Goal: Task Accomplishment & Management: Complete application form

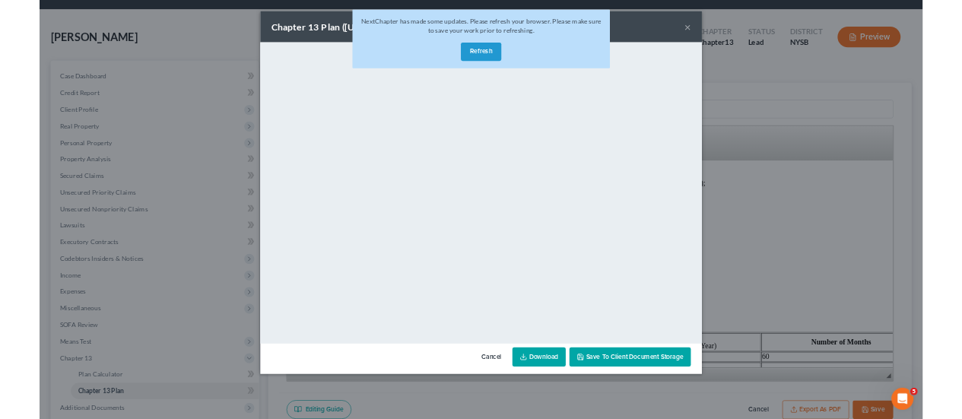
scroll to position [735, 0]
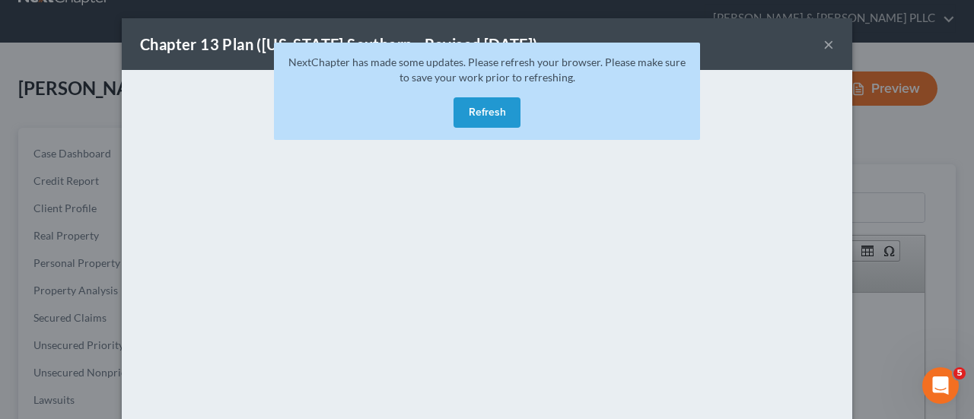
click at [826, 39] on button "×" at bounding box center [828, 44] width 11 height 18
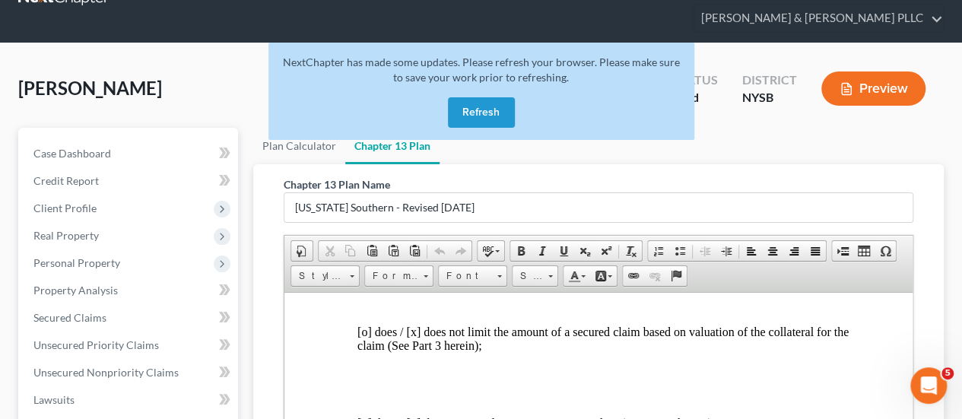
click at [498, 97] on button "Refresh" at bounding box center [481, 112] width 67 height 30
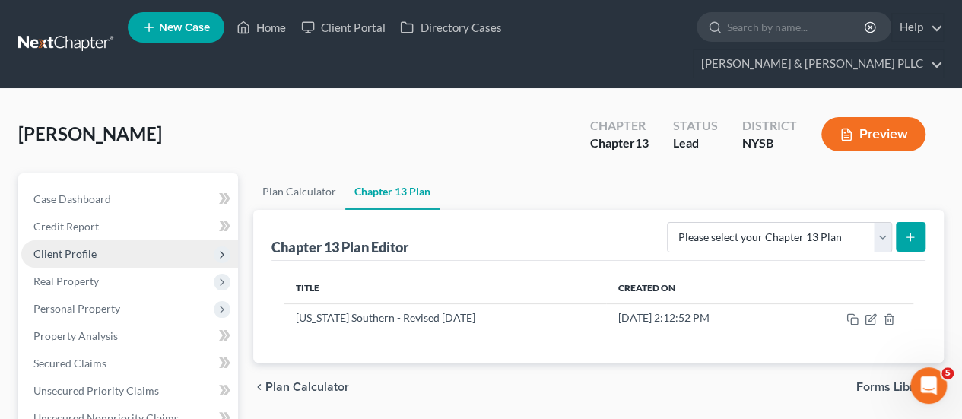
click at [119, 240] on span "Client Profile" at bounding box center [129, 253] width 217 height 27
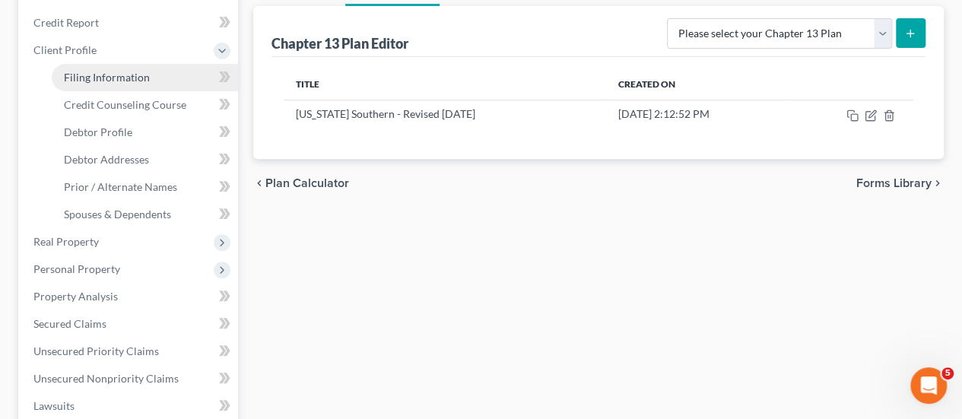
scroll to position [228, 0]
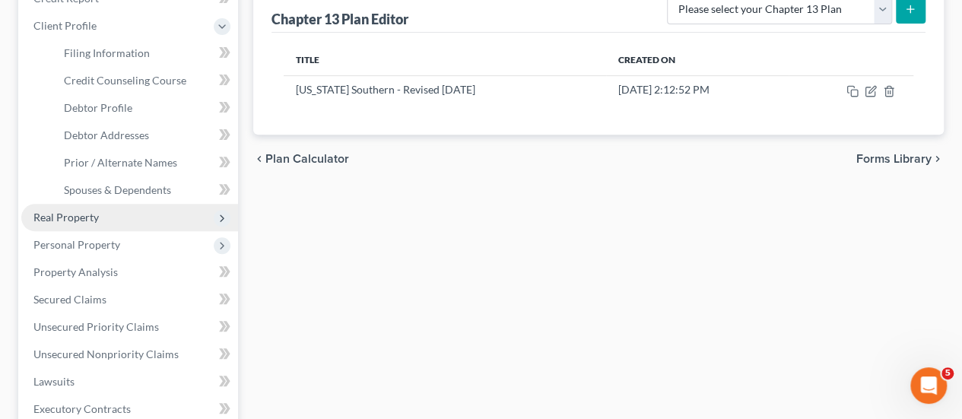
click at [122, 204] on span "Real Property" at bounding box center [129, 217] width 217 height 27
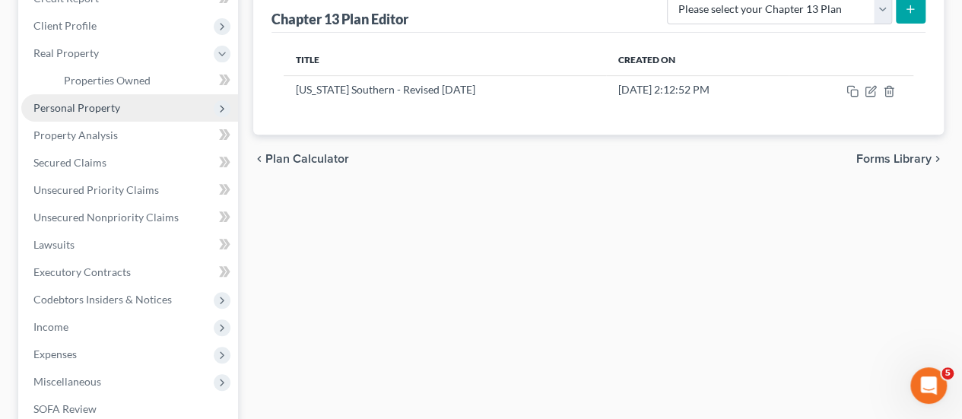
click at [110, 101] on span "Personal Property" at bounding box center [76, 107] width 87 height 13
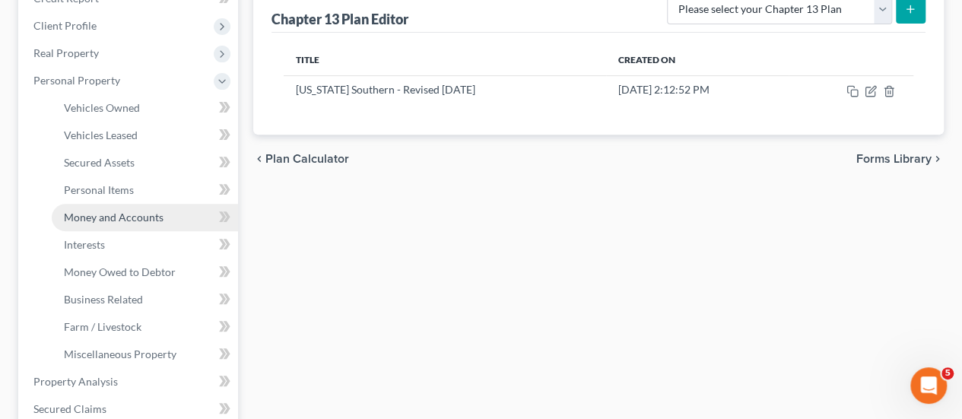
click at [103, 211] on span "Money and Accounts" at bounding box center [114, 217] width 100 height 13
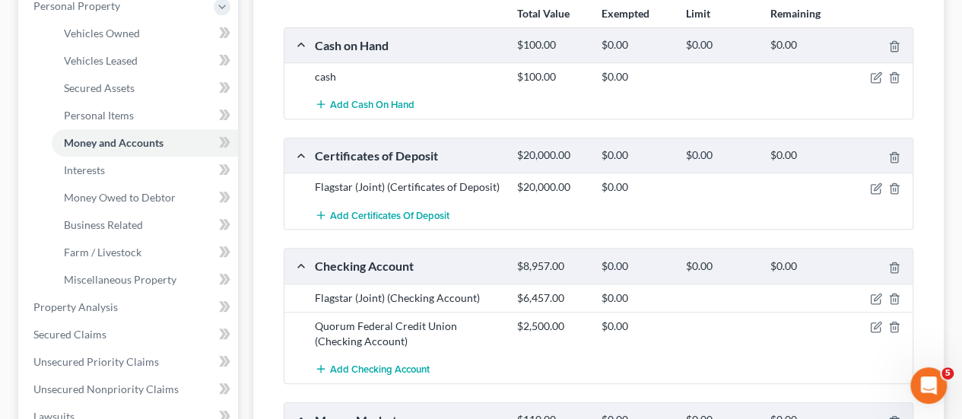
scroll to position [304, 0]
click at [878, 181] on icon "button" at bounding box center [876, 187] width 12 height 12
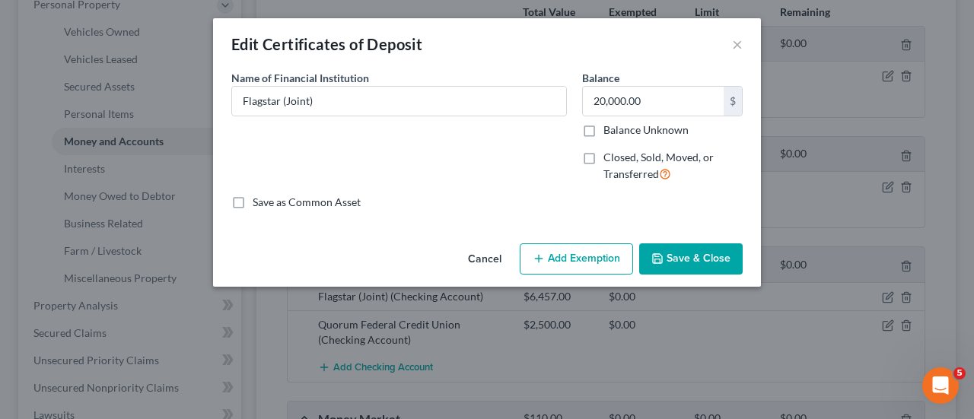
click at [689, 256] on button "Save & Close" at bounding box center [690, 259] width 103 height 32
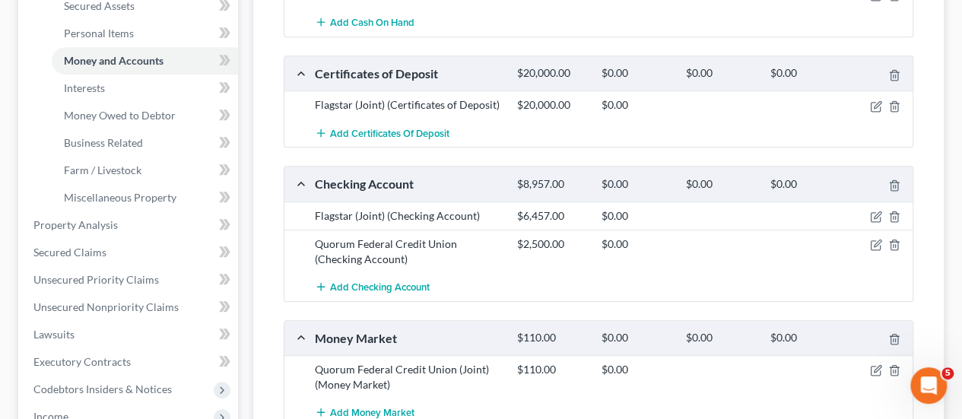
scroll to position [380, 0]
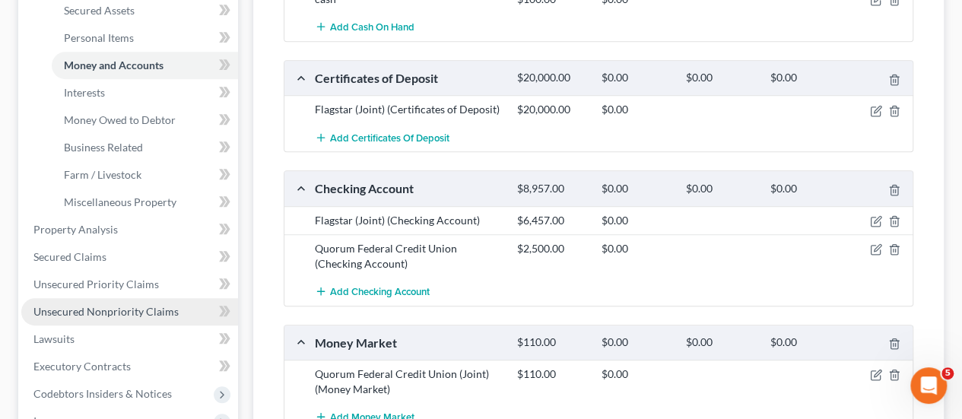
click at [148, 305] on span "Unsecured Nonpriority Claims" at bounding box center [105, 311] width 145 height 13
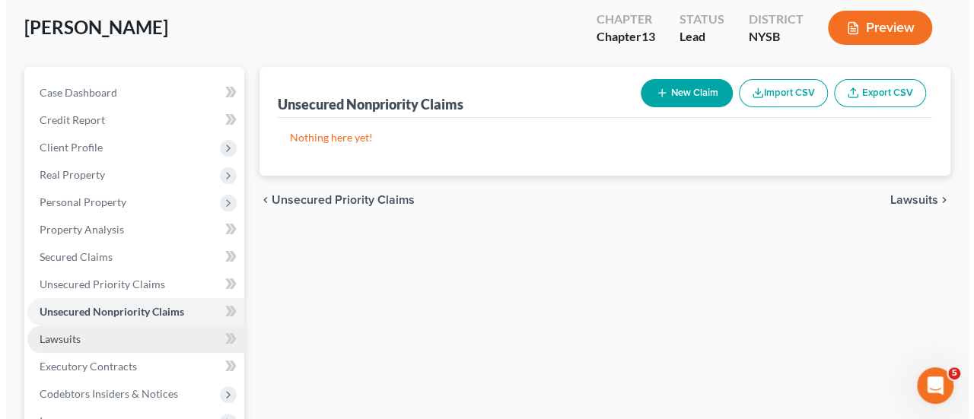
scroll to position [76, 0]
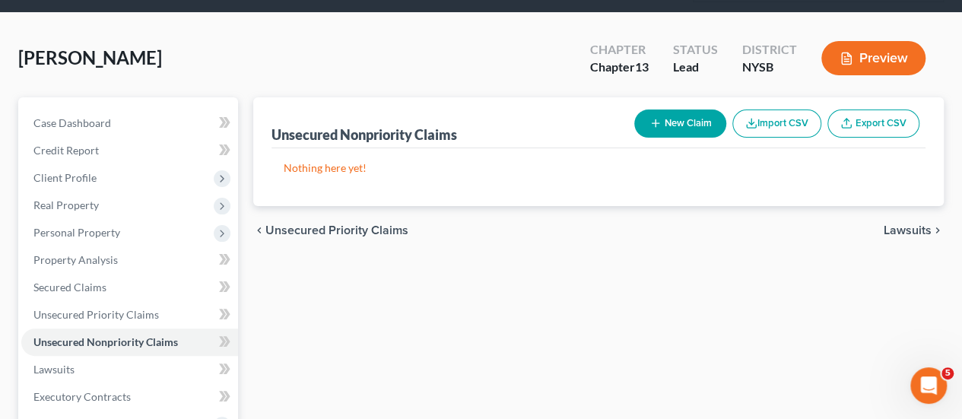
click at [683, 110] on button "New Claim" at bounding box center [681, 124] width 92 height 28
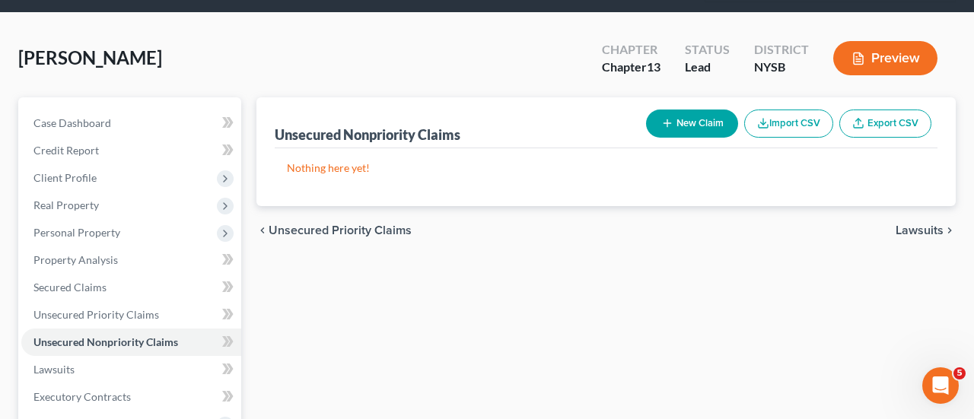
select select "0"
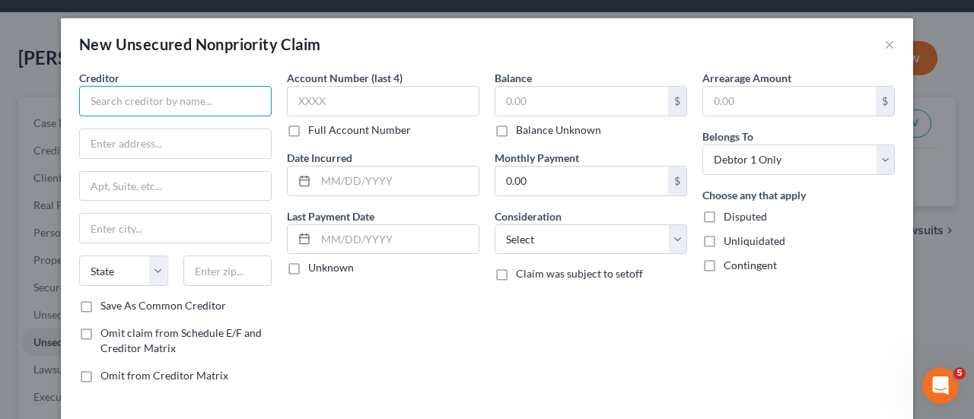
click at [175, 106] on input "text" at bounding box center [175, 101] width 192 height 30
type input "Southern Westchester Orthopedics & Sports Medicine"
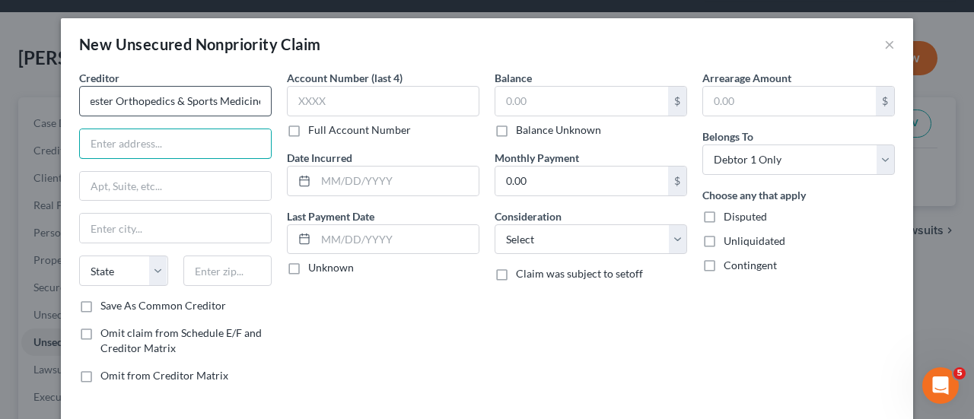
scroll to position [0, 0]
type input "970 North Broadway, Suite 204"
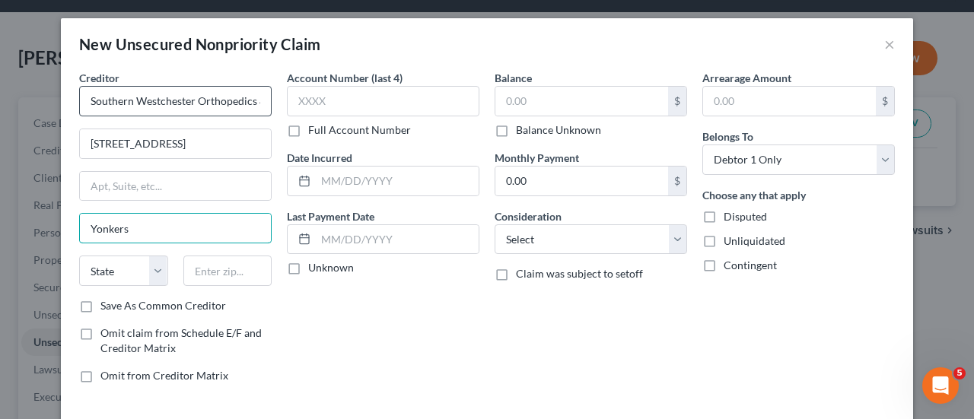
type input "Yonkers"
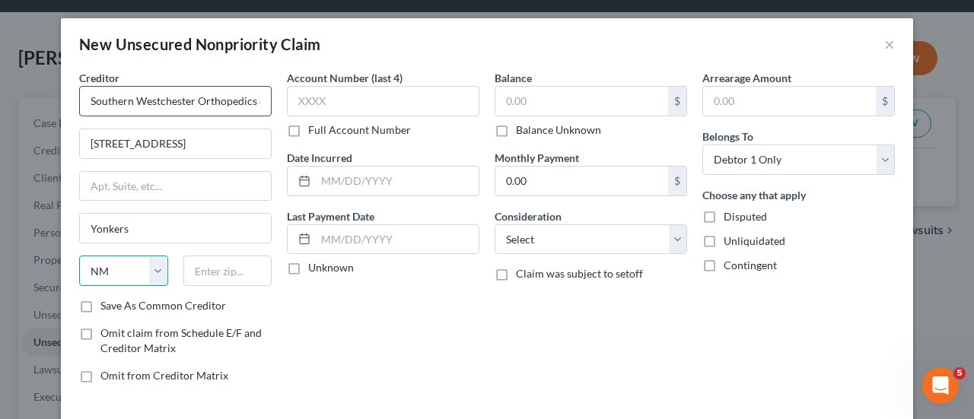
select select "35"
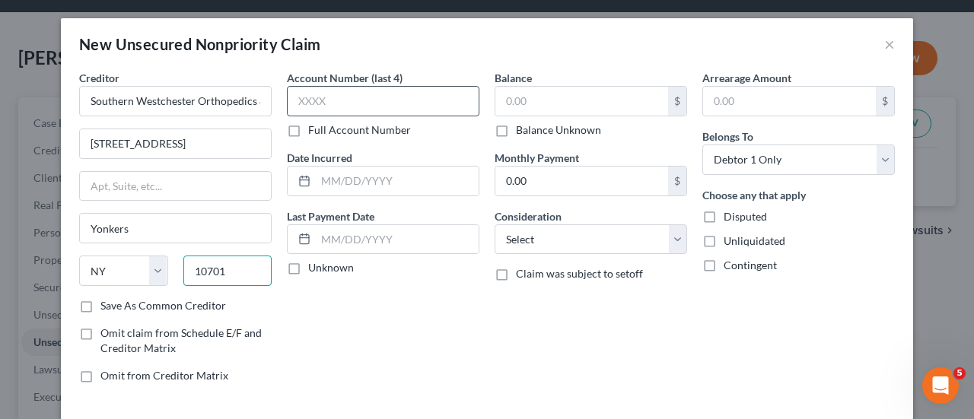
type input "10701"
click at [348, 104] on input "text" at bounding box center [383, 101] width 192 height 30
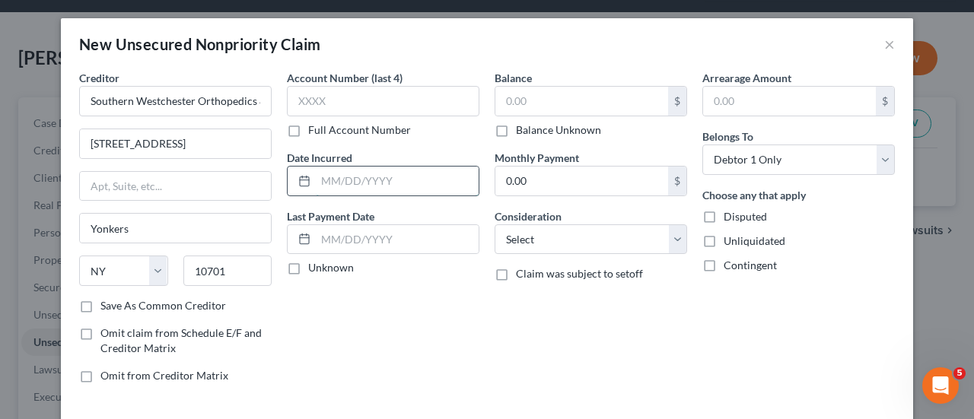
click at [355, 183] on input "text" at bounding box center [397, 181] width 163 height 29
type input "03/24/2024"
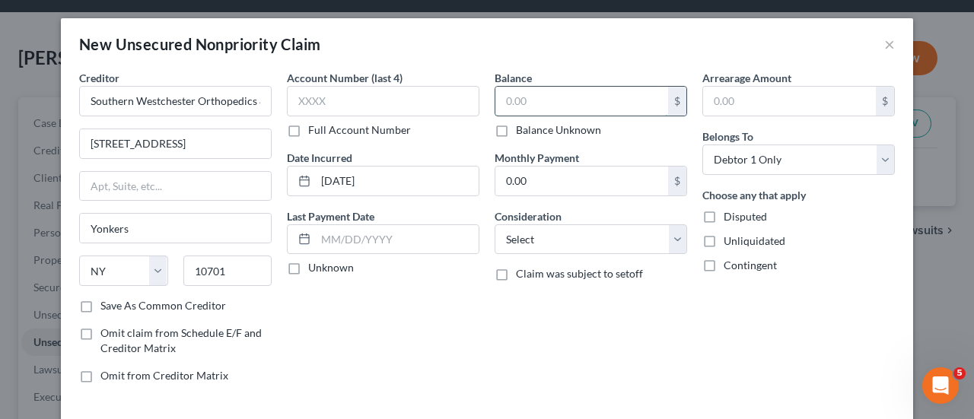
click at [545, 107] on input "text" at bounding box center [581, 101] width 173 height 29
type input "15"
click at [100, 304] on label "Save As Common Creditor" at bounding box center [163, 305] width 126 height 15
click at [107, 304] on input "Save As Common Creditor" at bounding box center [112, 303] width 10 height 10
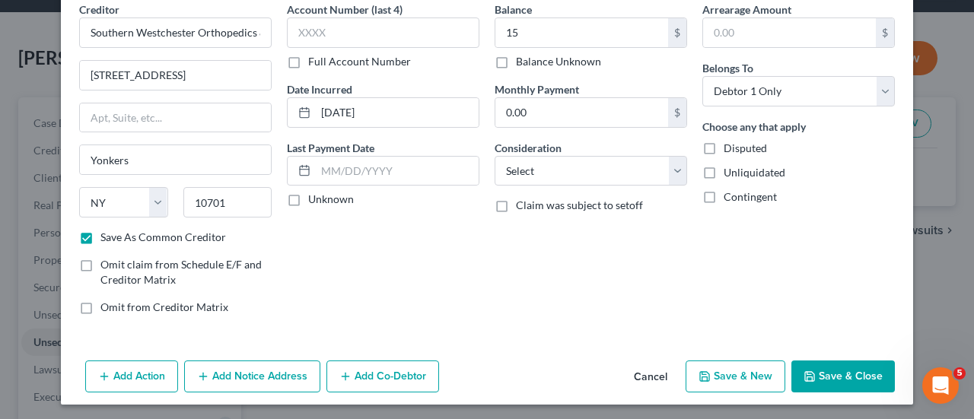
click at [723, 374] on button "Save & New" at bounding box center [735, 377] width 100 height 32
checkbox input "false"
select select "0"
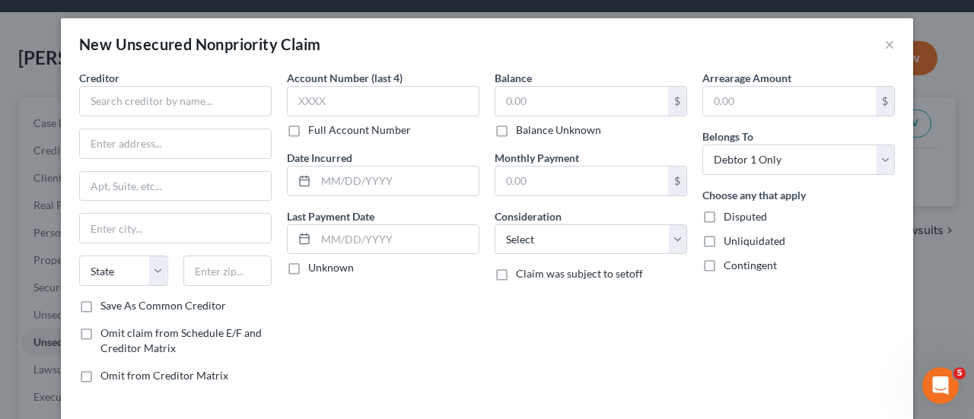
type input "15.00"
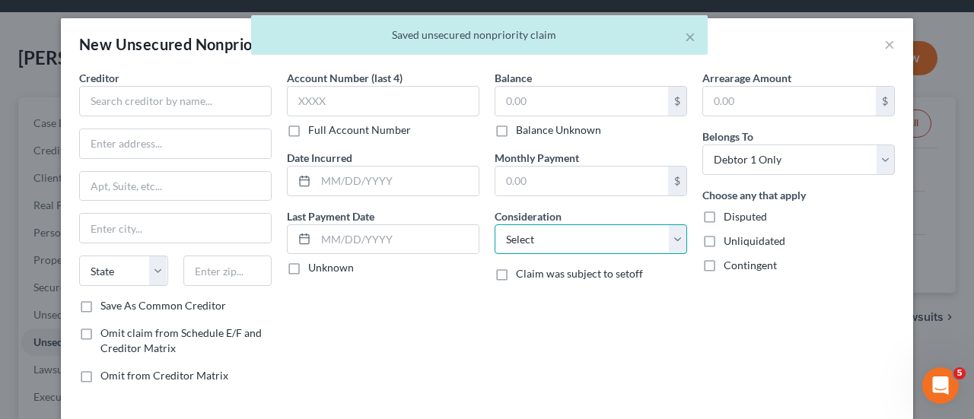
click at [666, 234] on select "Select Cable / Satellite Services Collection Agency Credit Card Debt Debt Couns…" at bounding box center [591, 239] width 192 height 30
click at [883, 48] on div "× Saved unsecured nonpriority claim" at bounding box center [479, 38] width 974 height 47
click at [884, 44] on body "Home New Case Client Portal Directory Cases Clair Gjertsen & Weathers PLLC erin…" at bounding box center [487, 356] width 974 height 864
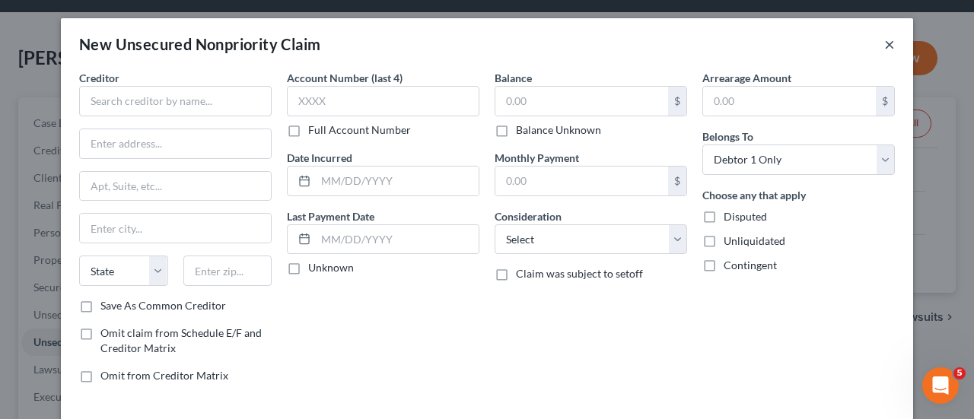
click at [884, 42] on button "×" at bounding box center [889, 44] width 11 height 18
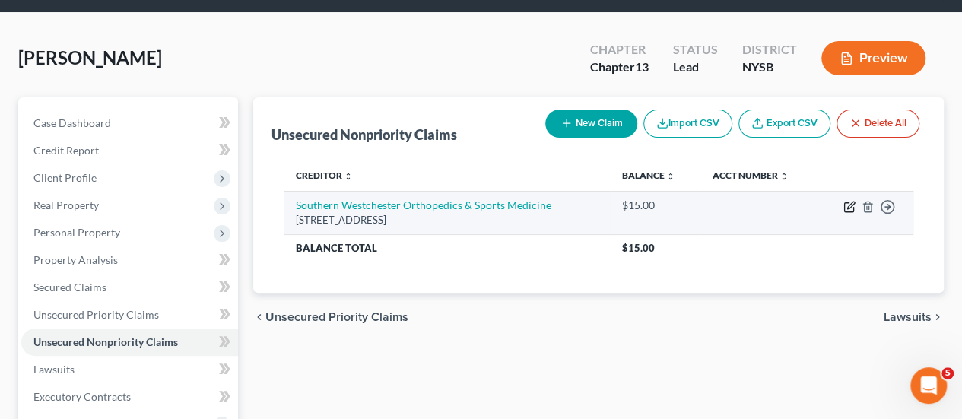
click at [851, 201] on icon "button" at bounding box center [850, 207] width 12 height 12
select select "35"
select select "0"
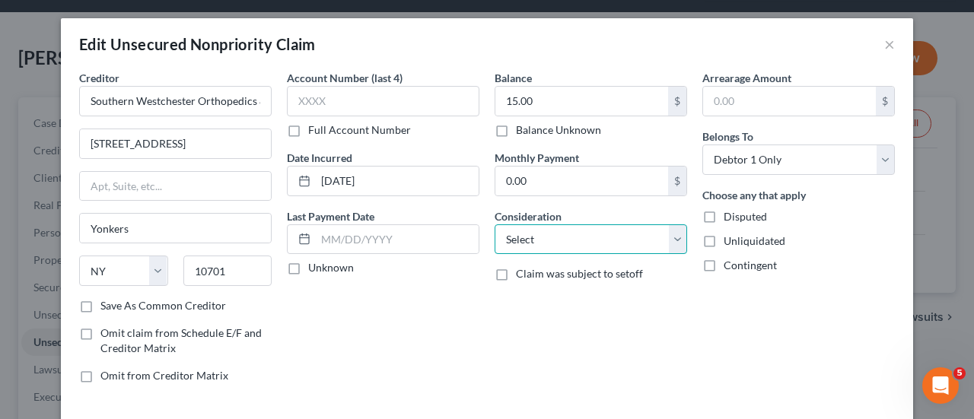
click at [659, 242] on select "Select Cable / Satellite Services Collection Agency Credit Card Debt Debt Couns…" at bounding box center [591, 239] width 192 height 30
select select "9"
click at [495, 224] on select "Select Cable / Satellite Services Collection Agency Credit Card Debt Debt Couns…" at bounding box center [591, 239] width 192 height 30
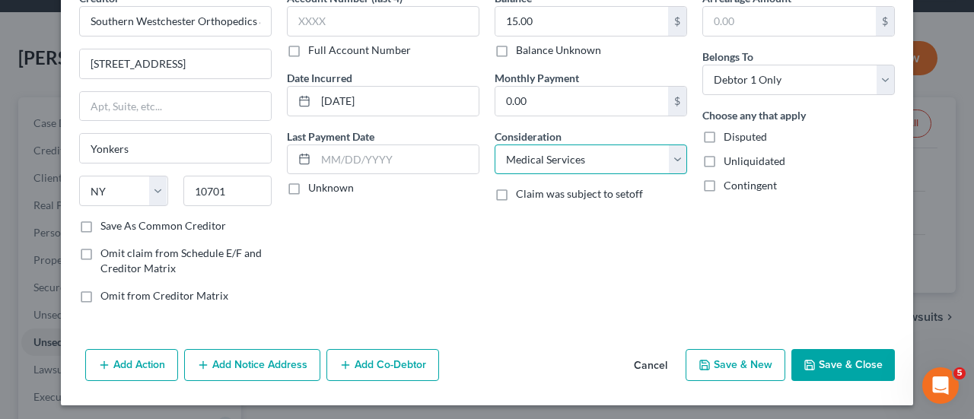
scroll to position [81, 0]
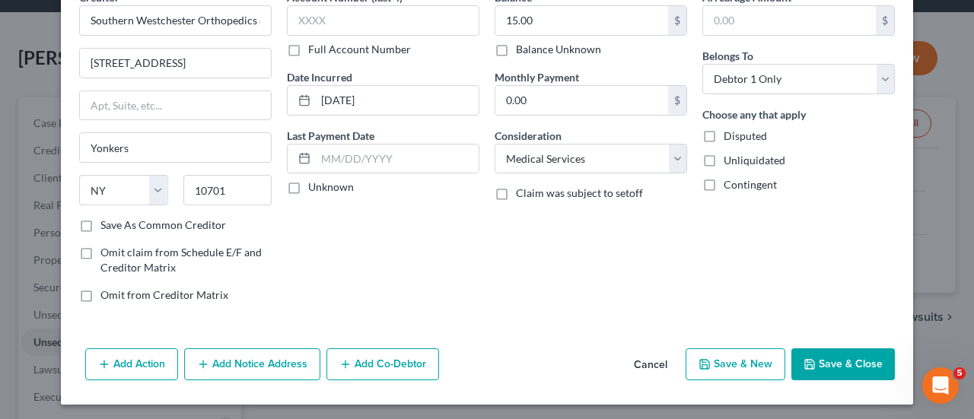
click at [835, 367] on button "Save & Close" at bounding box center [842, 364] width 103 height 32
type input "0"
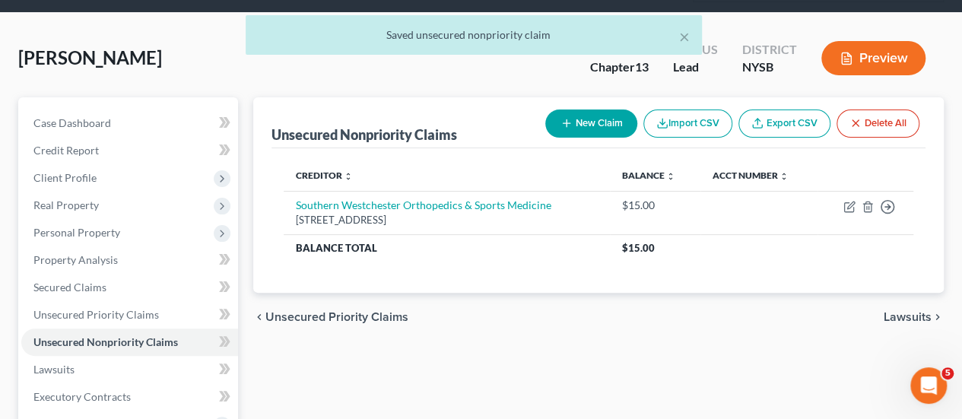
click at [615, 110] on button "New Claim" at bounding box center [591, 124] width 92 height 28
select select "0"
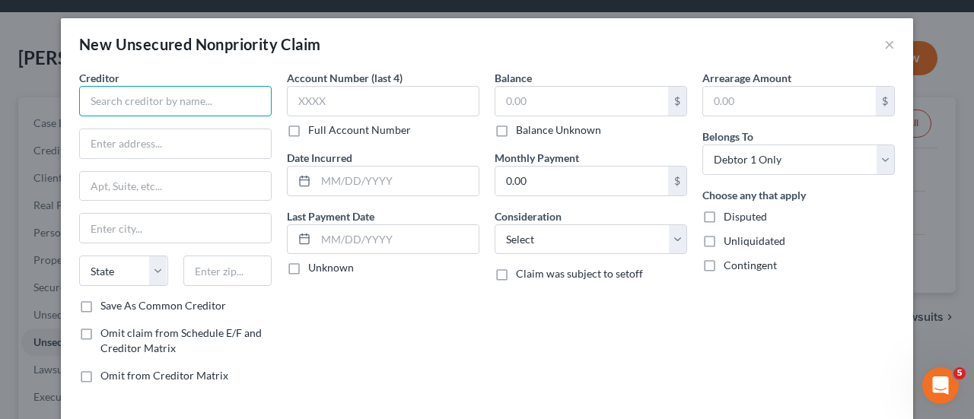
click at [149, 87] on input "text" at bounding box center [175, 101] width 192 height 30
type input "ENT and Allergy Associates, LLP"
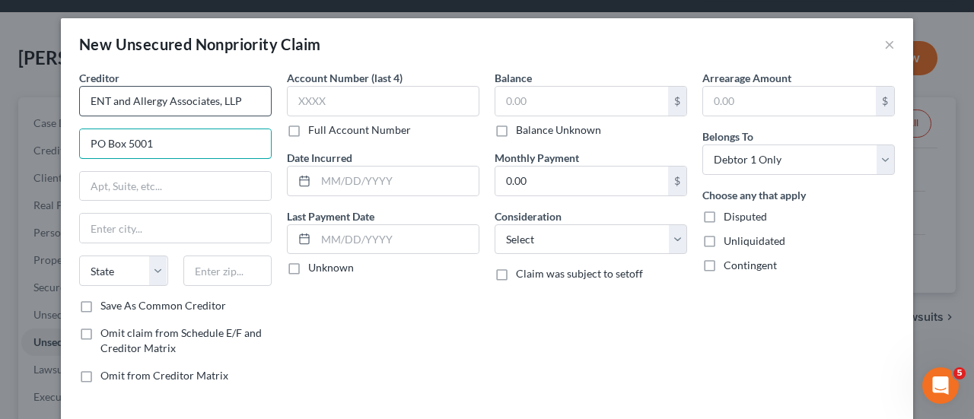
type input "PO Box 5001"
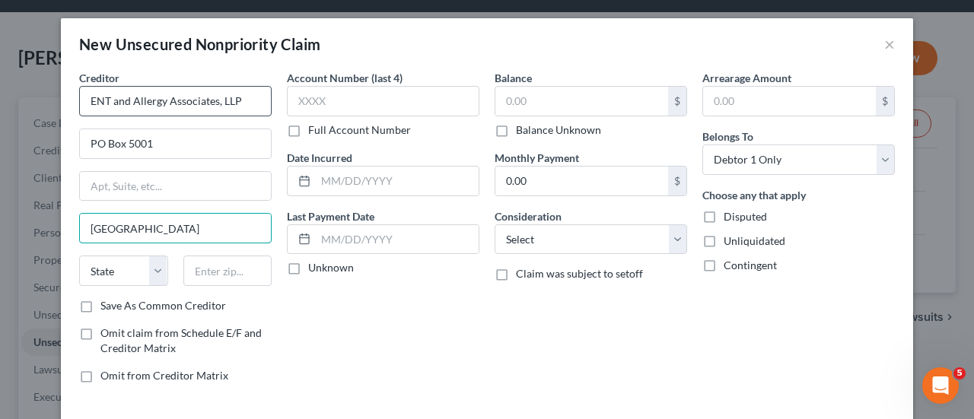
type input "White Plains"
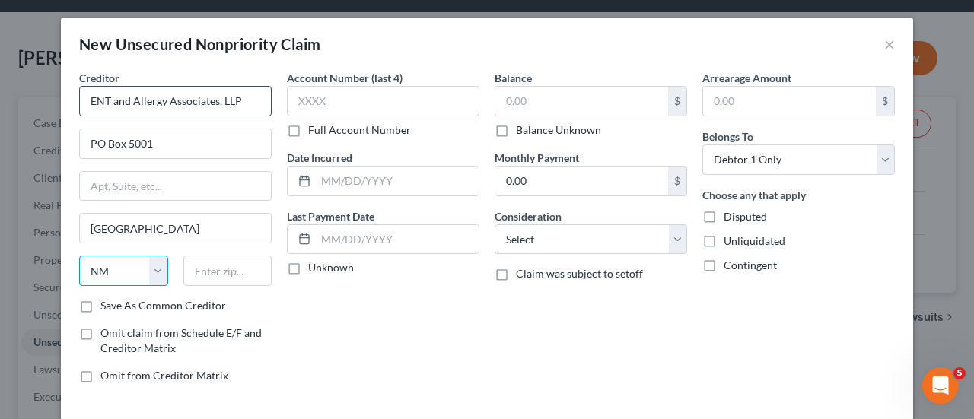
select select "35"
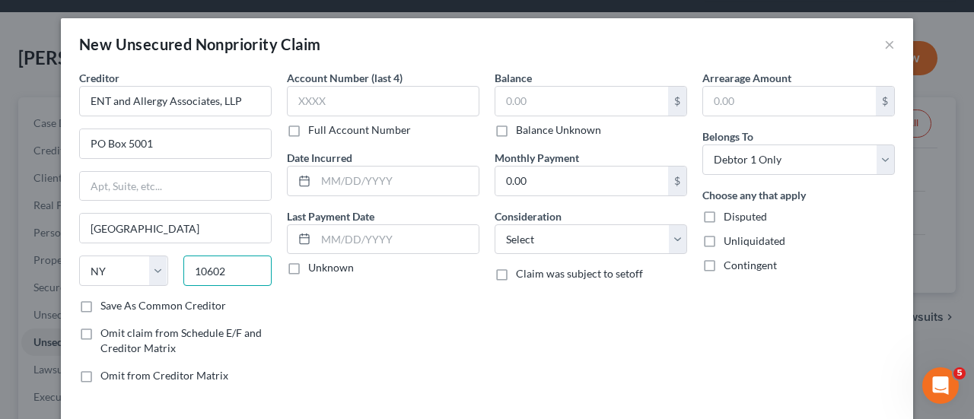
type input "10602"
click at [122, 301] on label "Save As Common Creditor" at bounding box center [163, 305] width 126 height 15
click at [116, 301] on input "Save As Common Creditor" at bounding box center [112, 303] width 10 height 10
checkbox input "true"
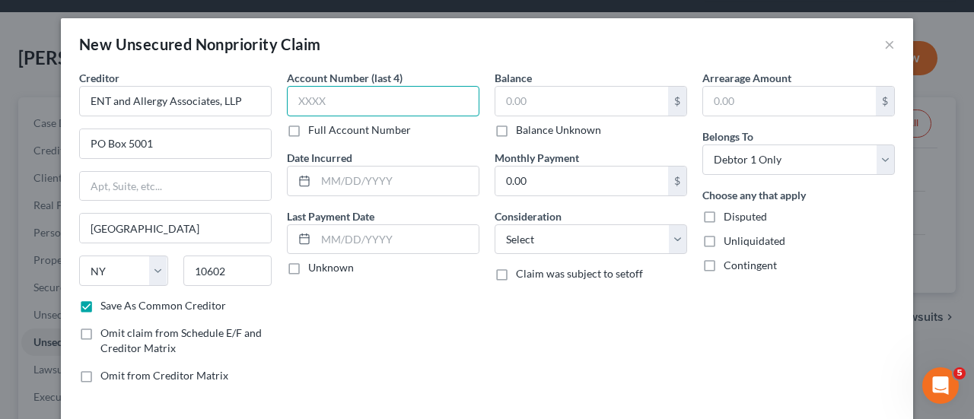
click at [377, 105] on input "text" at bounding box center [383, 101] width 192 height 30
type input "4740"
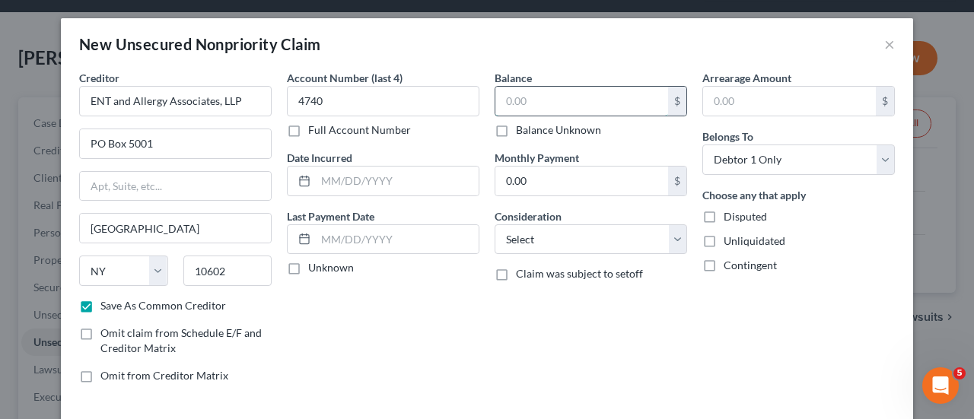
click at [542, 100] on input "text" at bounding box center [581, 101] width 173 height 29
type input "172.19"
click at [375, 190] on input "text" at bounding box center [397, 181] width 163 height 29
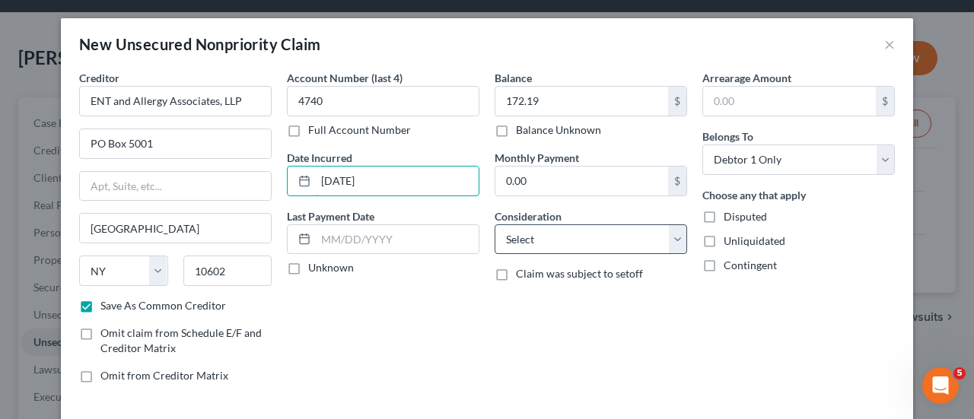
type input "02/10/2023"
click at [588, 245] on select "Select Cable / Satellite Services Collection Agency Credit Card Debt Debt Couns…" at bounding box center [591, 239] width 192 height 30
select select "9"
click at [495, 224] on select "Select Cable / Satellite Services Collection Agency Credit Card Debt Debt Couns…" at bounding box center [591, 239] width 192 height 30
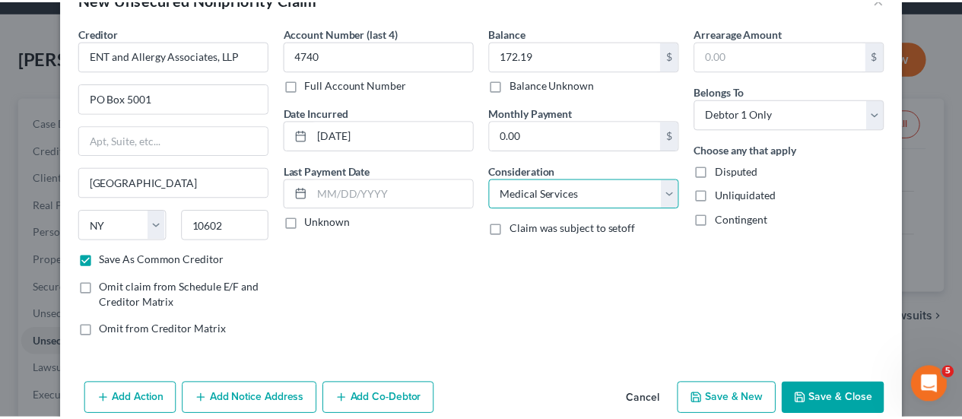
scroll to position [68, 0]
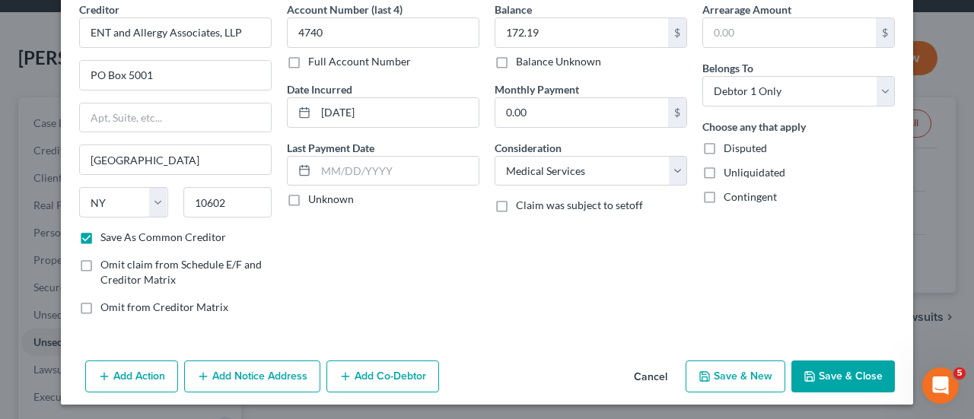
click at [835, 371] on button "Save & Close" at bounding box center [842, 377] width 103 height 32
checkbox input "false"
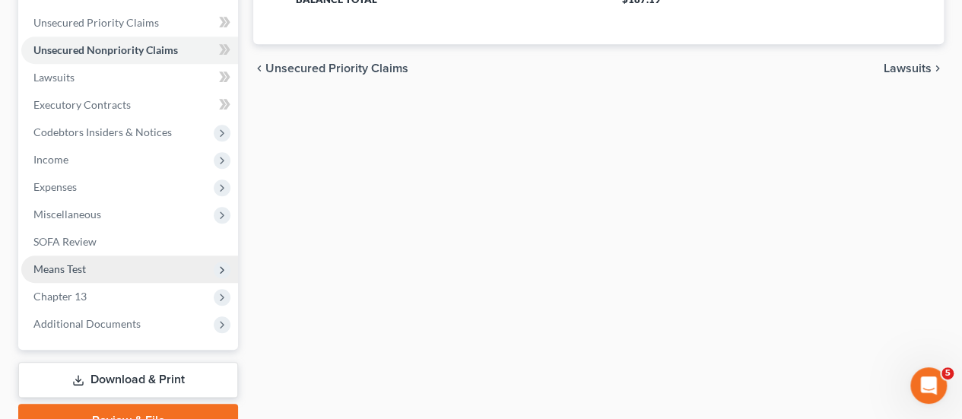
scroll to position [380, 0]
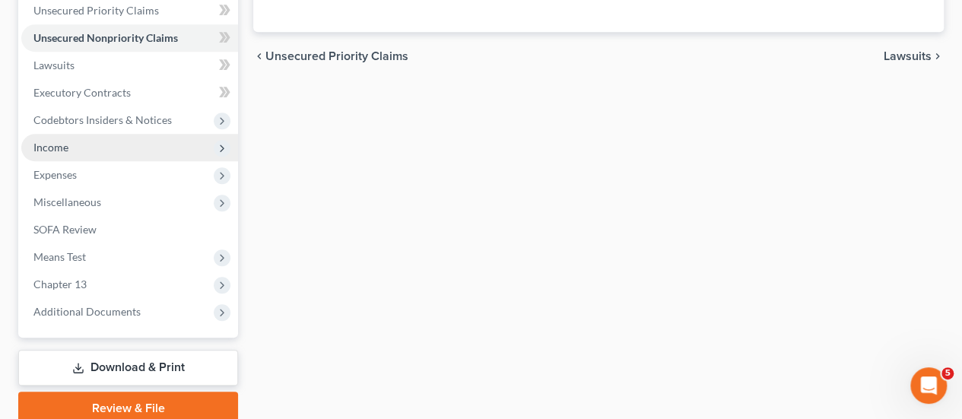
click at [118, 134] on span "Income" at bounding box center [129, 147] width 217 height 27
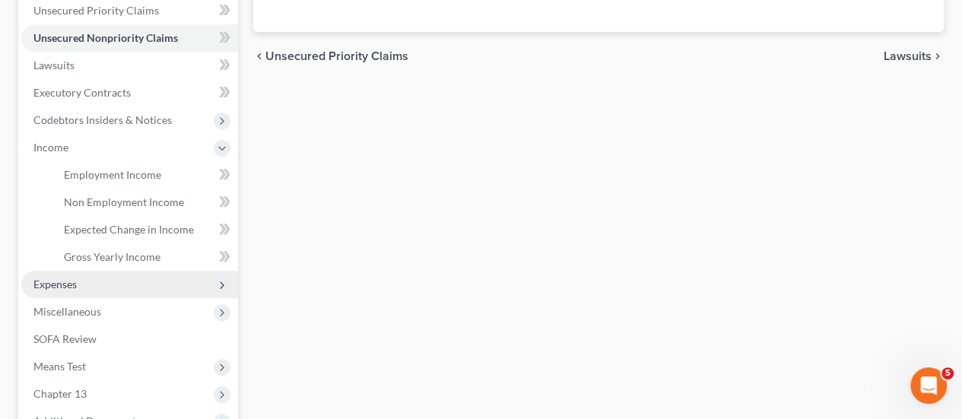
click at [117, 271] on span "Expenses" at bounding box center [129, 284] width 217 height 27
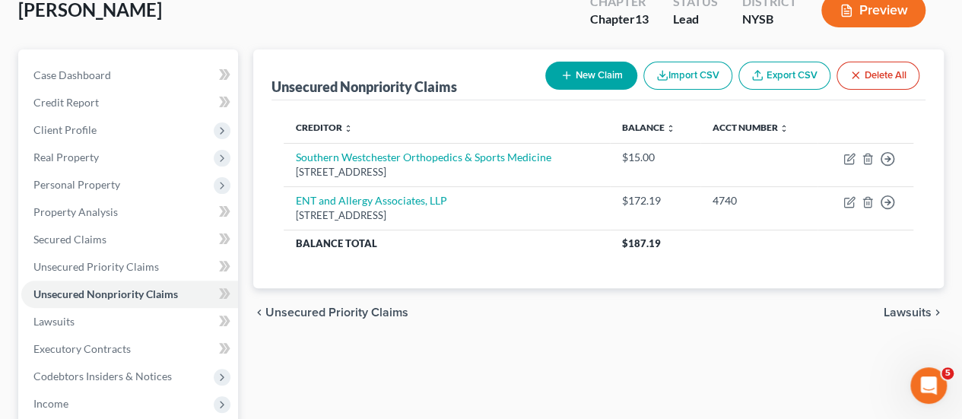
scroll to position [606, 0]
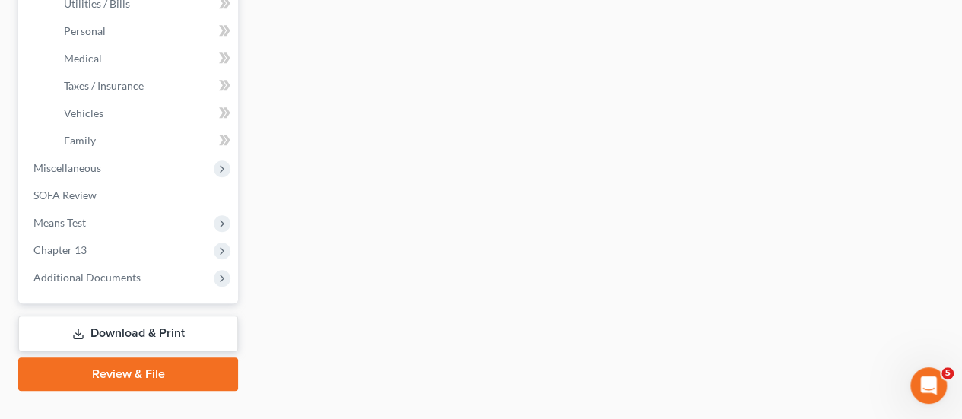
click at [117, 316] on link "Download & Print" at bounding box center [128, 334] width 220 height 36
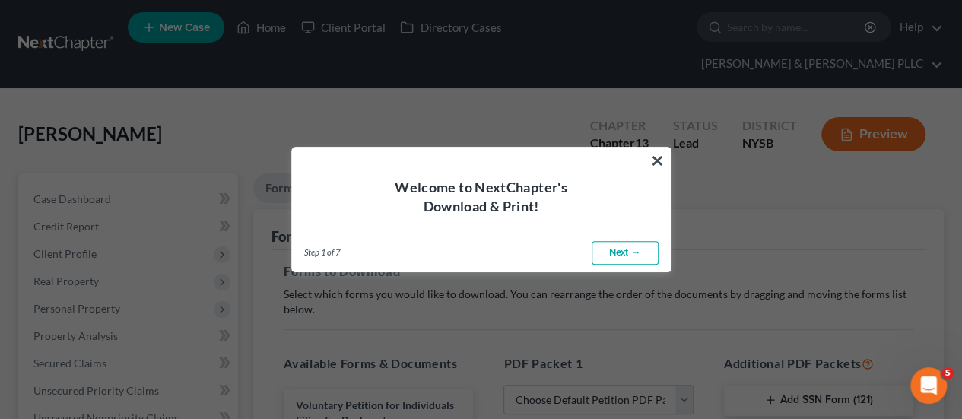
click at [624, 248] on link "Next →" at bounding box center [625, 253] width 67 height 24
select select "0"
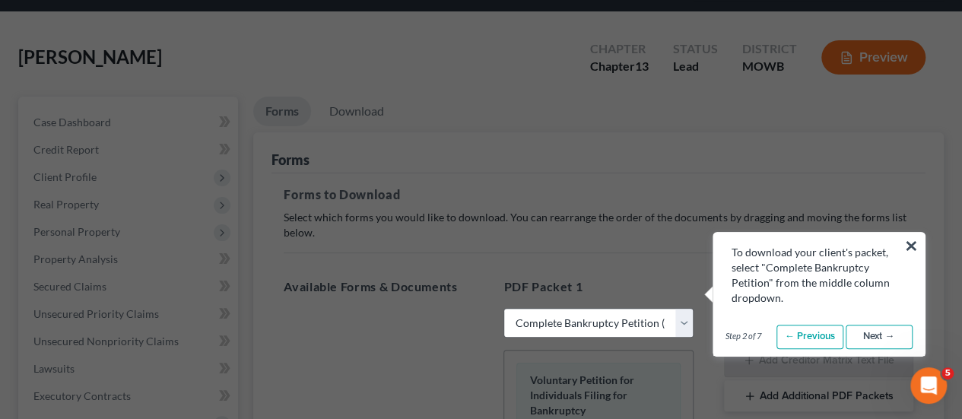
scroll to position [228, 0]
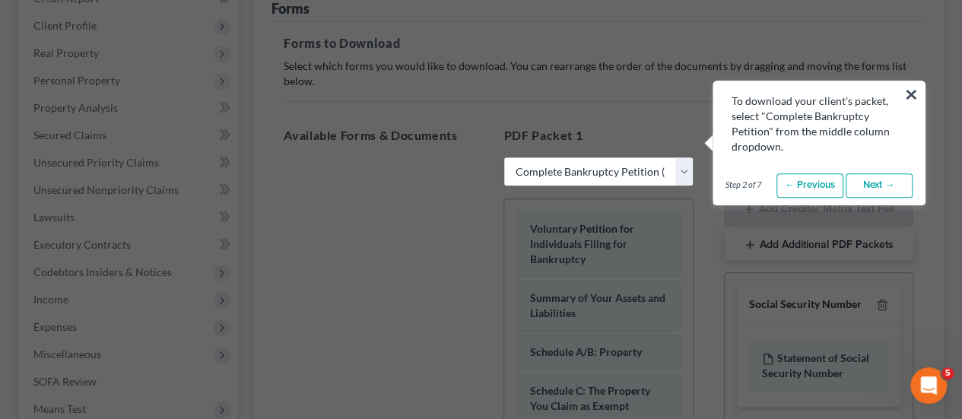
click at [868, 180] on link "Next →" at bounding box center [879, 185] width 67 height 24
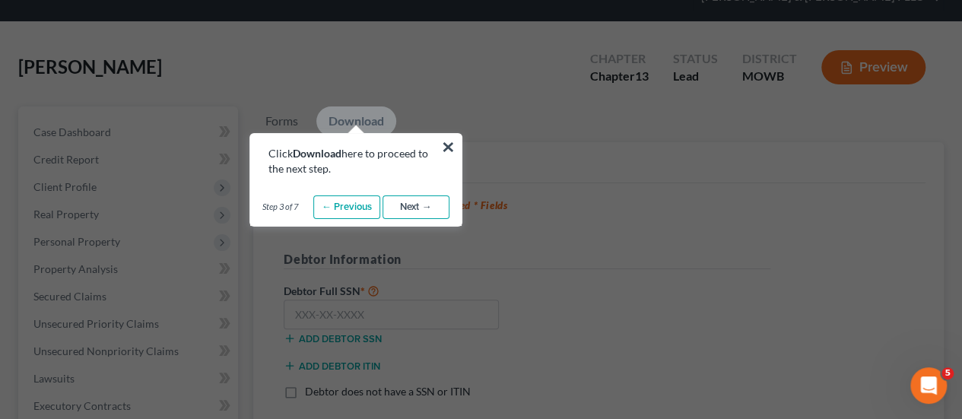
scroll to position [0, 0]
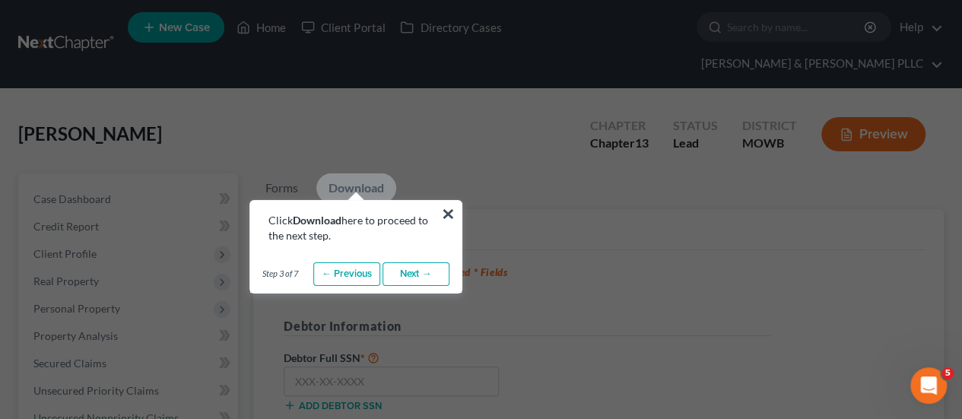
click at [421, 272] on link "Next →" at bounding box center [416, 274] width 67 height 24
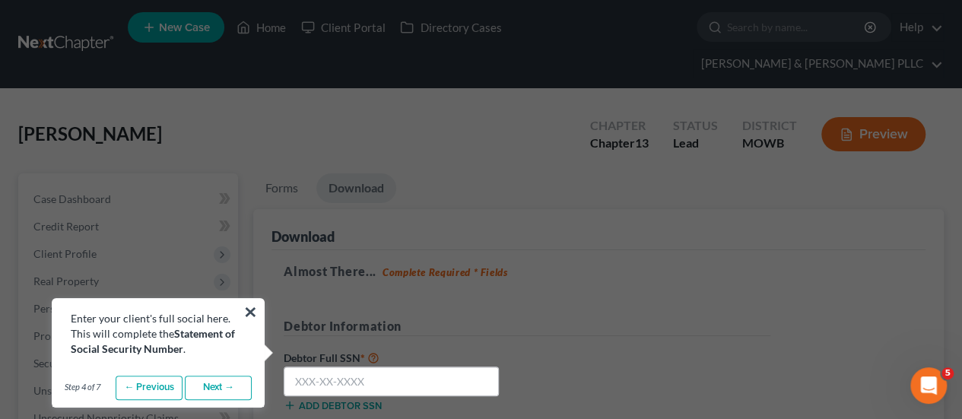
click at [212, 384] on link "Next →" at bounding box center [218, 388] width 67 height 24
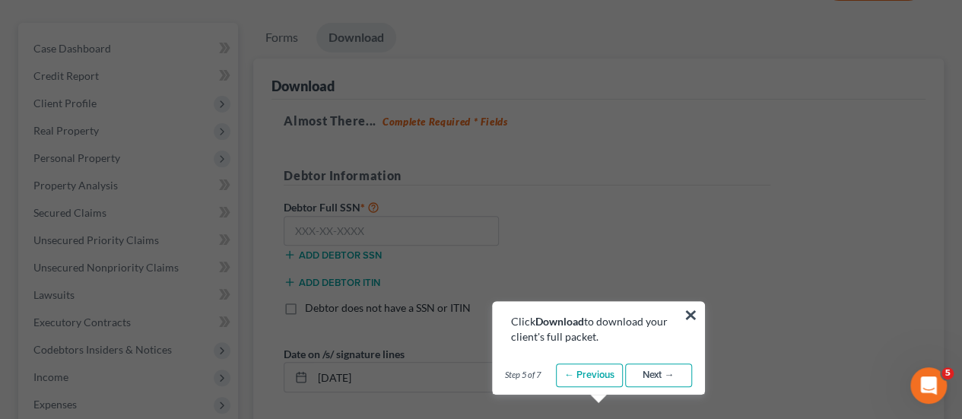
scroll to position [152, 0]
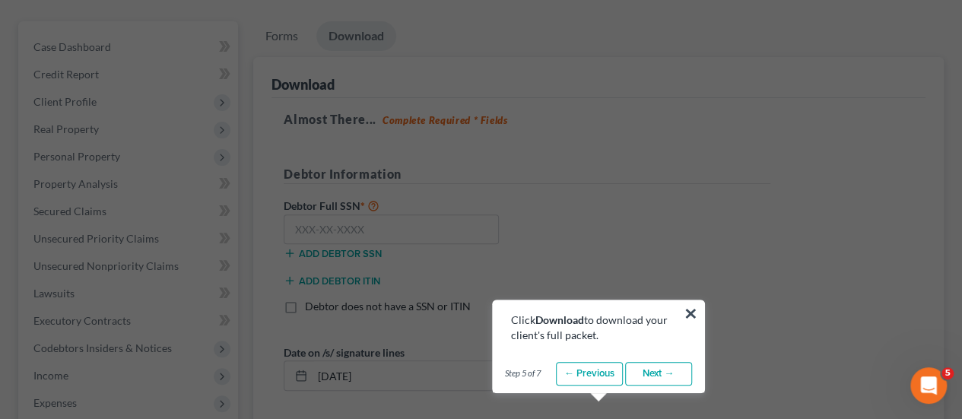
click at [651, 370] on link "Next →" at bounding box center [658, 374] width 67 height 24
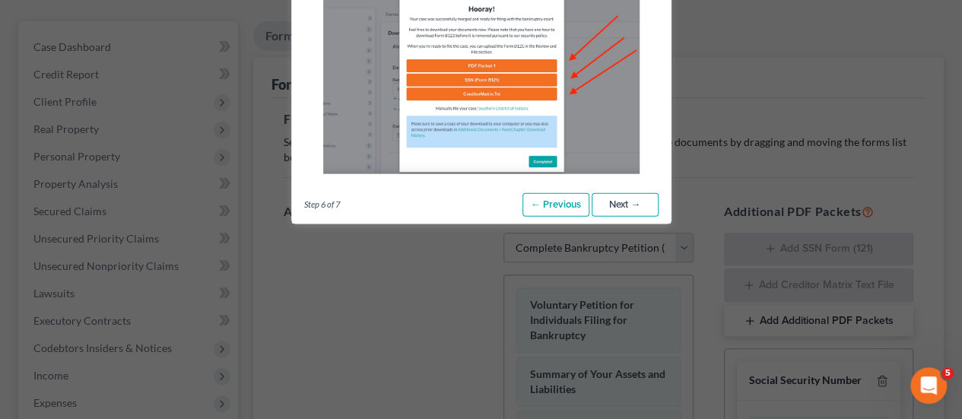
scroll to position [0, 0]
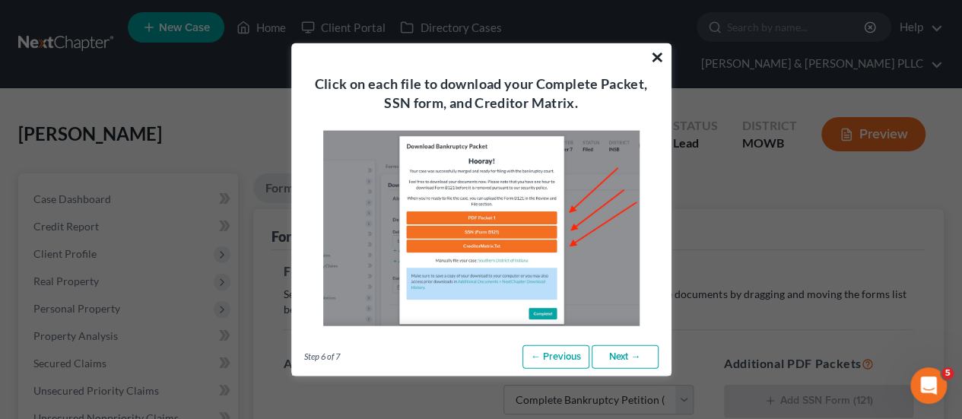
click at [657, 56] on button "×" at bounding box center [657, 56] width 14 height 24
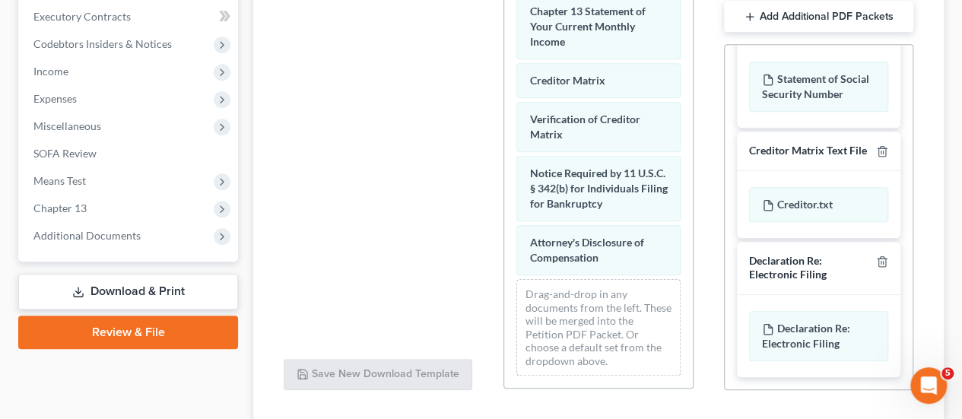
scroll to position [91, 0]
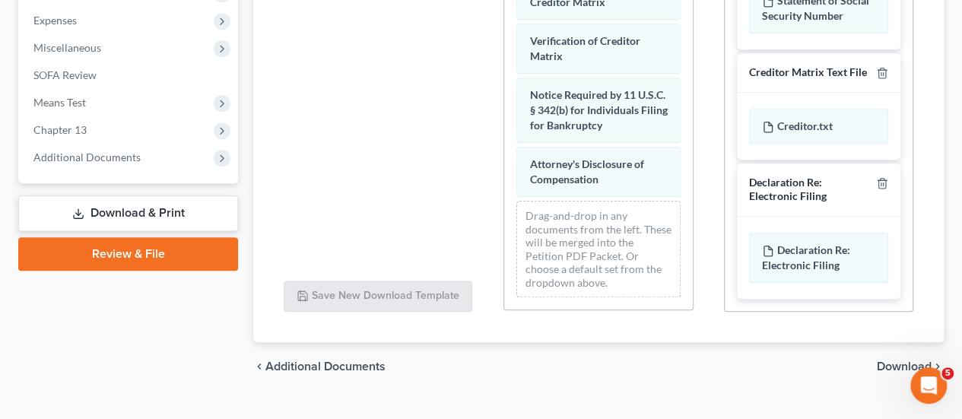
click at [914, 361] on span "Download" at bounding box center [904, 367] width 55 height 12
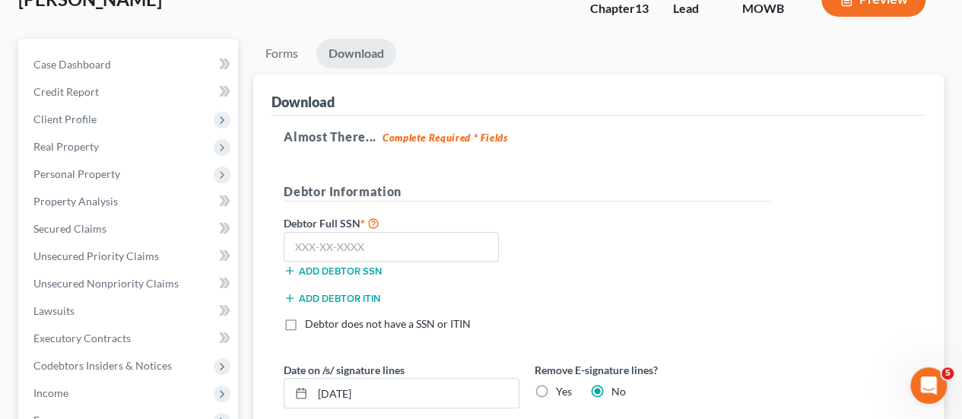
scroll to position [110, 0]
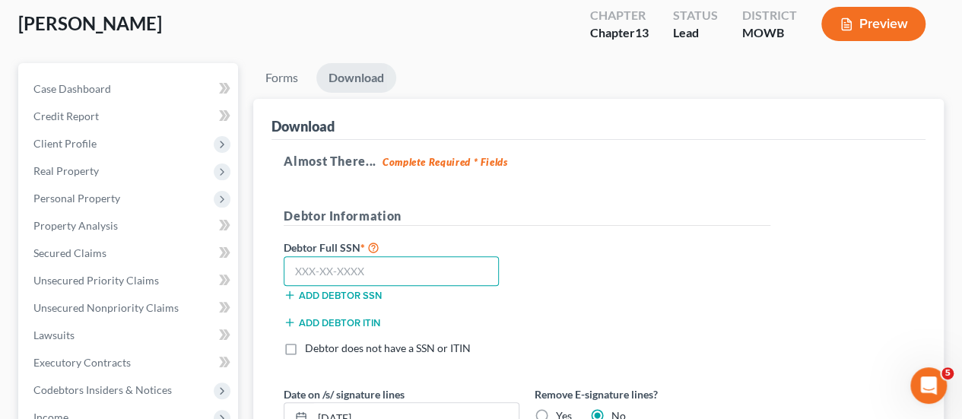
click at [444, 256] on input "text" at bounding box center [391, 271] width 215 height 30
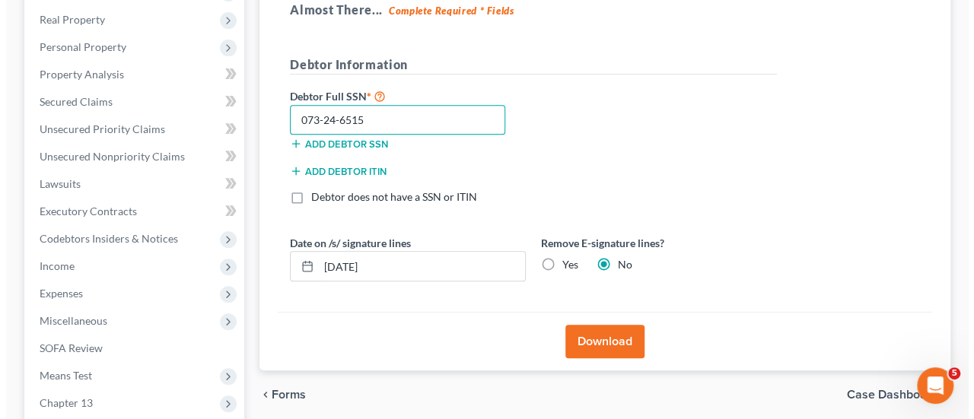
scroll to position [262, 0]
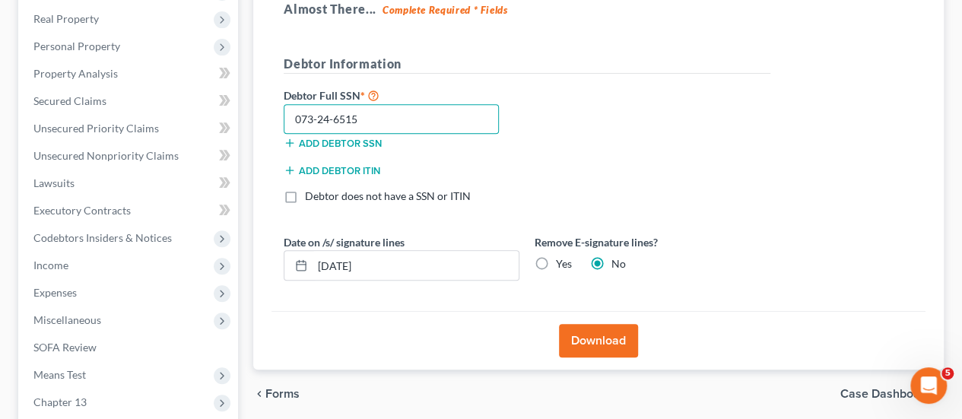
type input "073-24-6515"
click at [612, 324] on button "Download" at bounding box center [598, 340] width 79 height 33
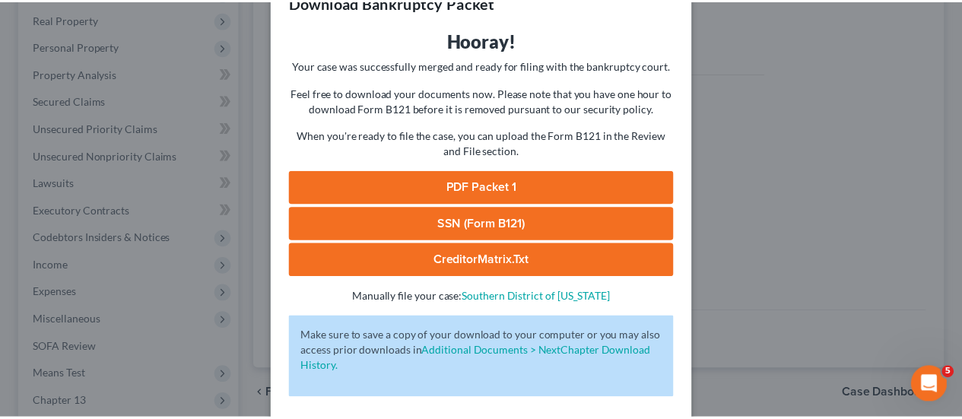
scroll to position [76, 0]
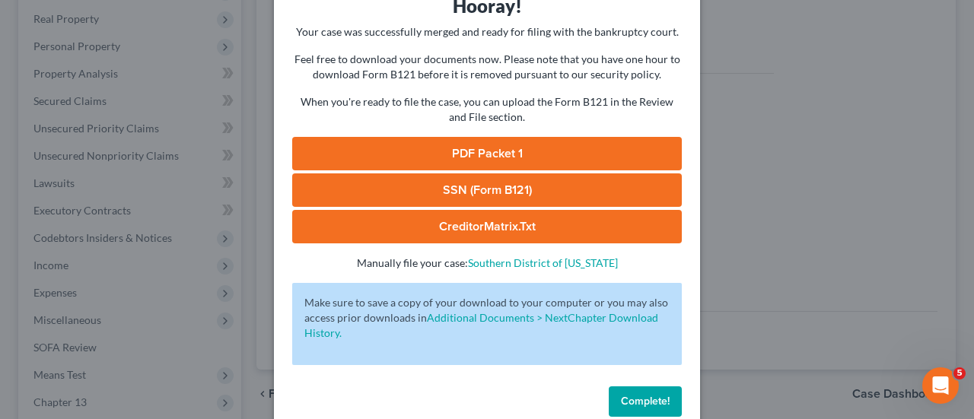
click at [530, 154] on link "PDF Packet 1" at bounding box center [487, 153] width 390 height 33
click at [546, 230] on link "CreditorMatrix.txt" at bounding box center [487, 226] width 390 height 33
drag, startPoint x: 659, startPoint y: 401, endPoint x: 823, endPoint y: 382, distance: 165.4
click at [823, 380] on div "Download Bankruptcy Packet Hooray! Your case was successfully merged and ready …" at bounding box center [487, 209] width 974 height 419
click at [641, 394] on button "Complete!" at bounding box center [645, 401] width 73 height 30
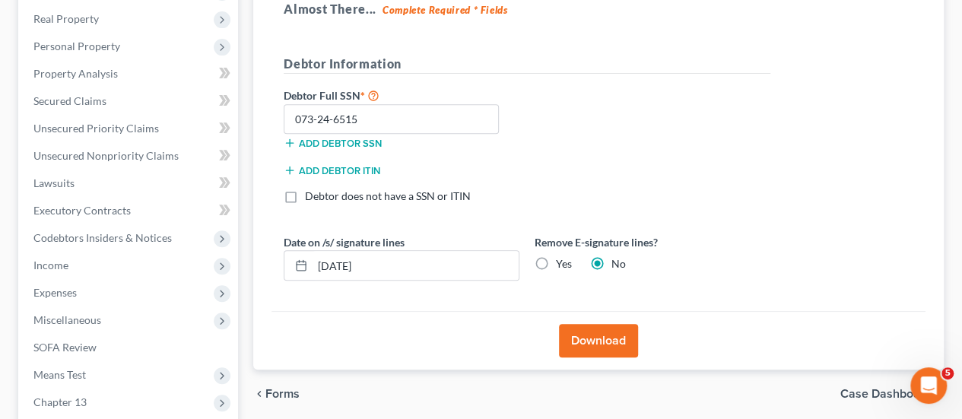
click at [794, 153] on div "Almost There... Complete Required * Fields Debtor Information Debtor Full SSN *…" at bounding box center [599, 150] width 654 height 324
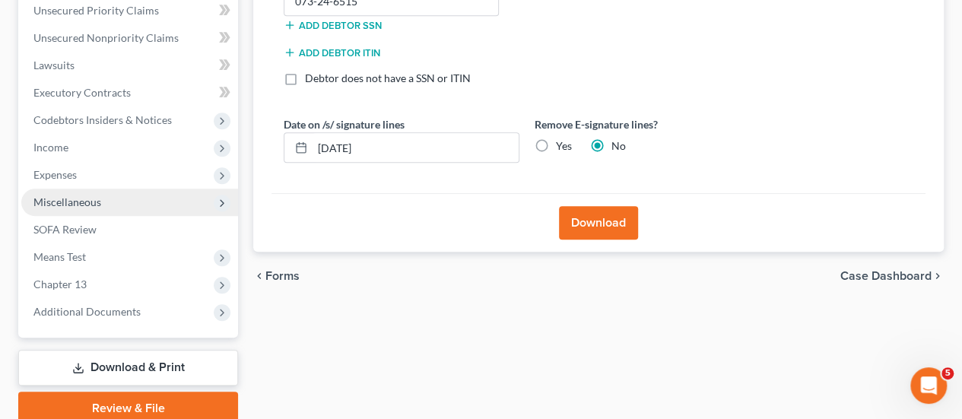
scroll to position [415, 0]
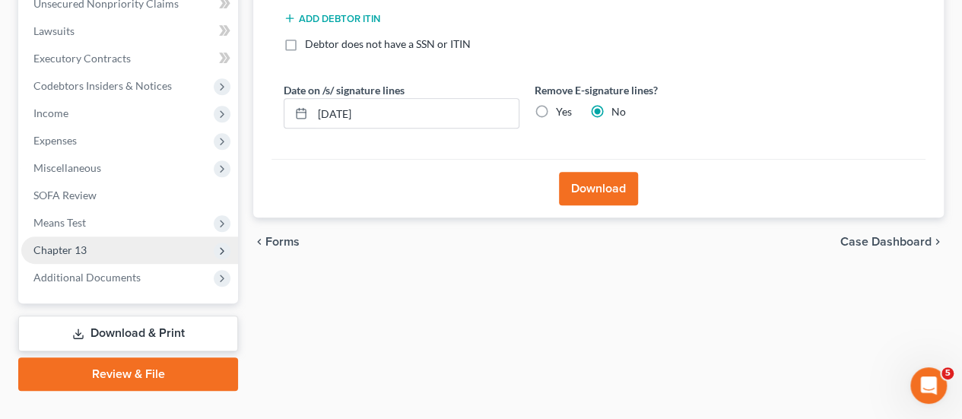
click at [103, 237] on span "Chapter 13" at bounding box center [129, 250] width 217 height 27
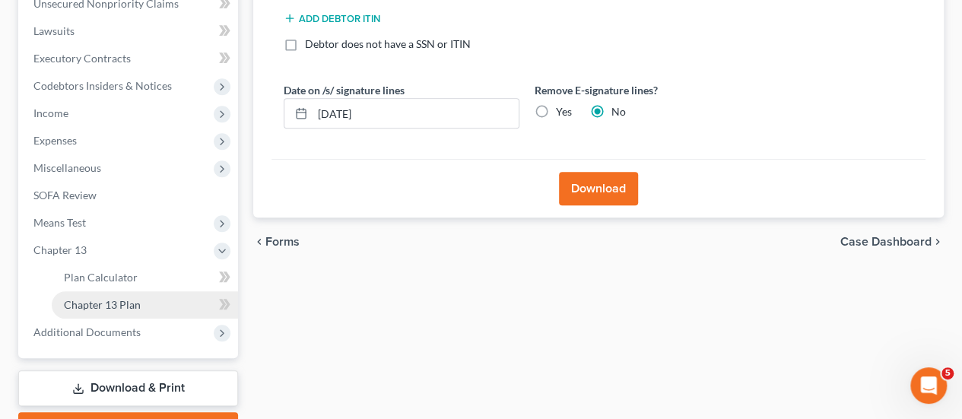
click at [112, 298] on span "Chapter 13 Plan" at bounding box center [102, 304] width 77 height 13
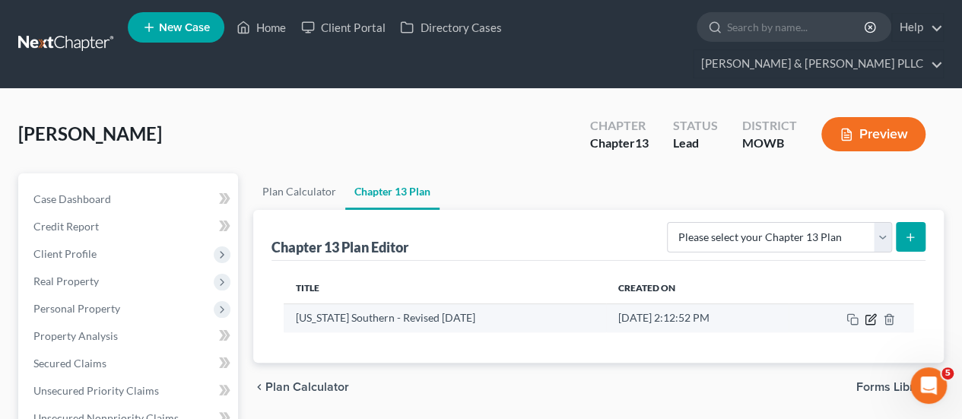
click at [869, 313] on icon "button" at bounding box center [871, 319] width 12 height 12
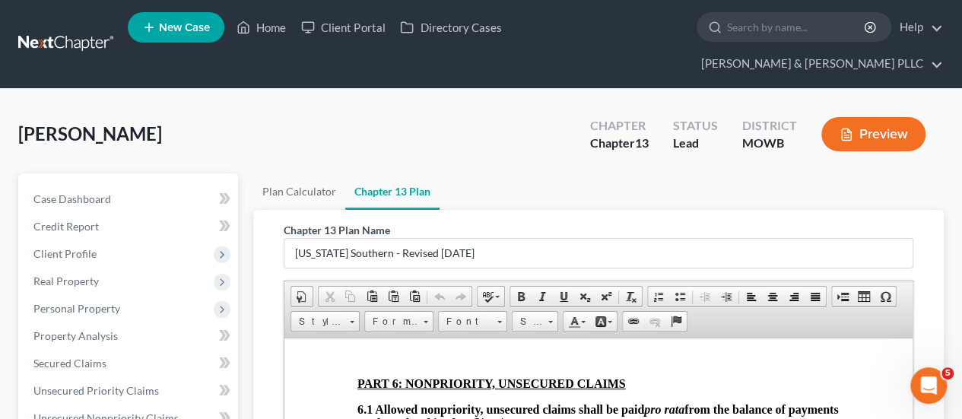
scroll to position [4207, 0]
